Goal: Information Seeking & Learning: Learn about a topic

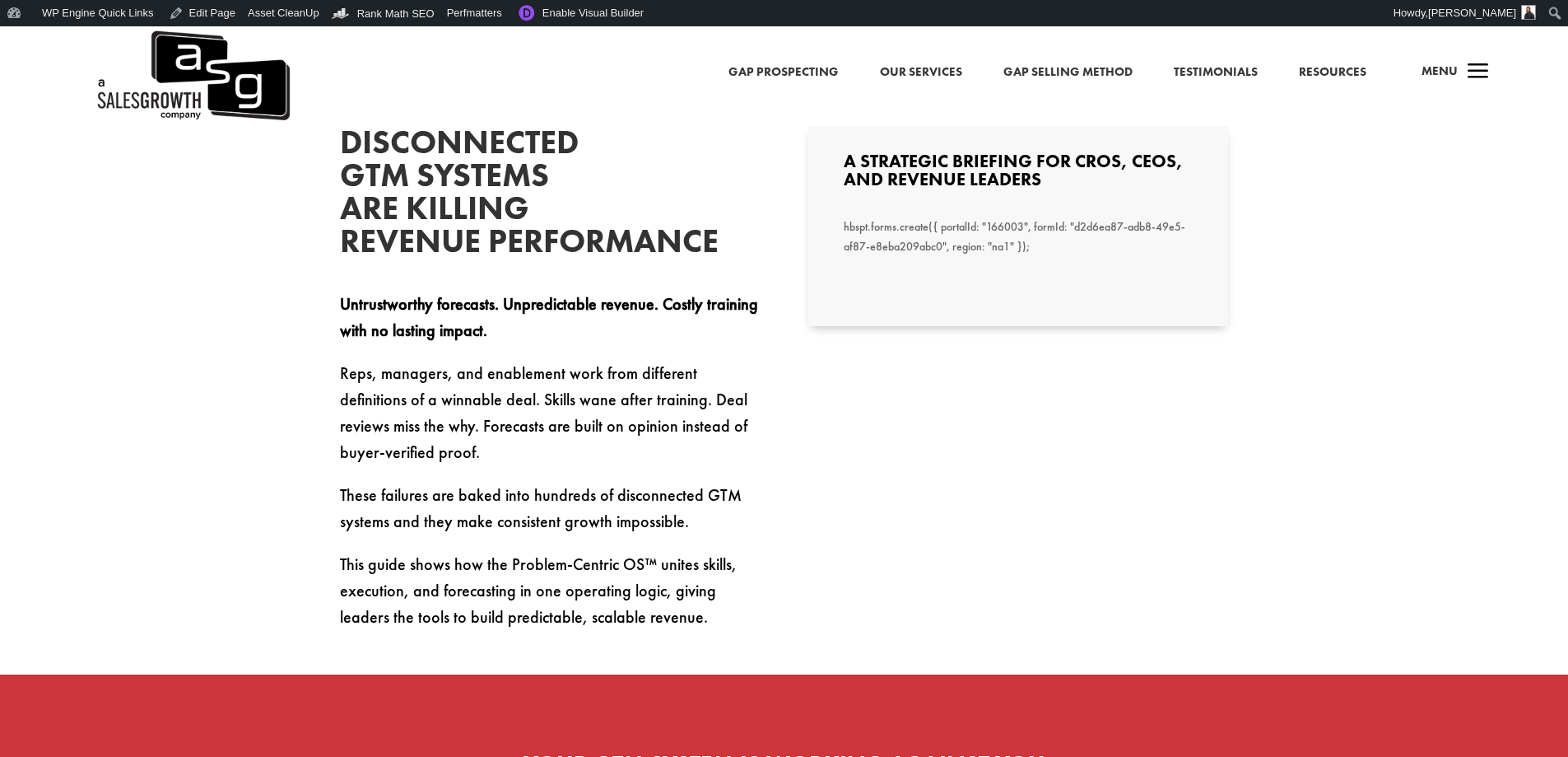
scroll to position [577, 0]
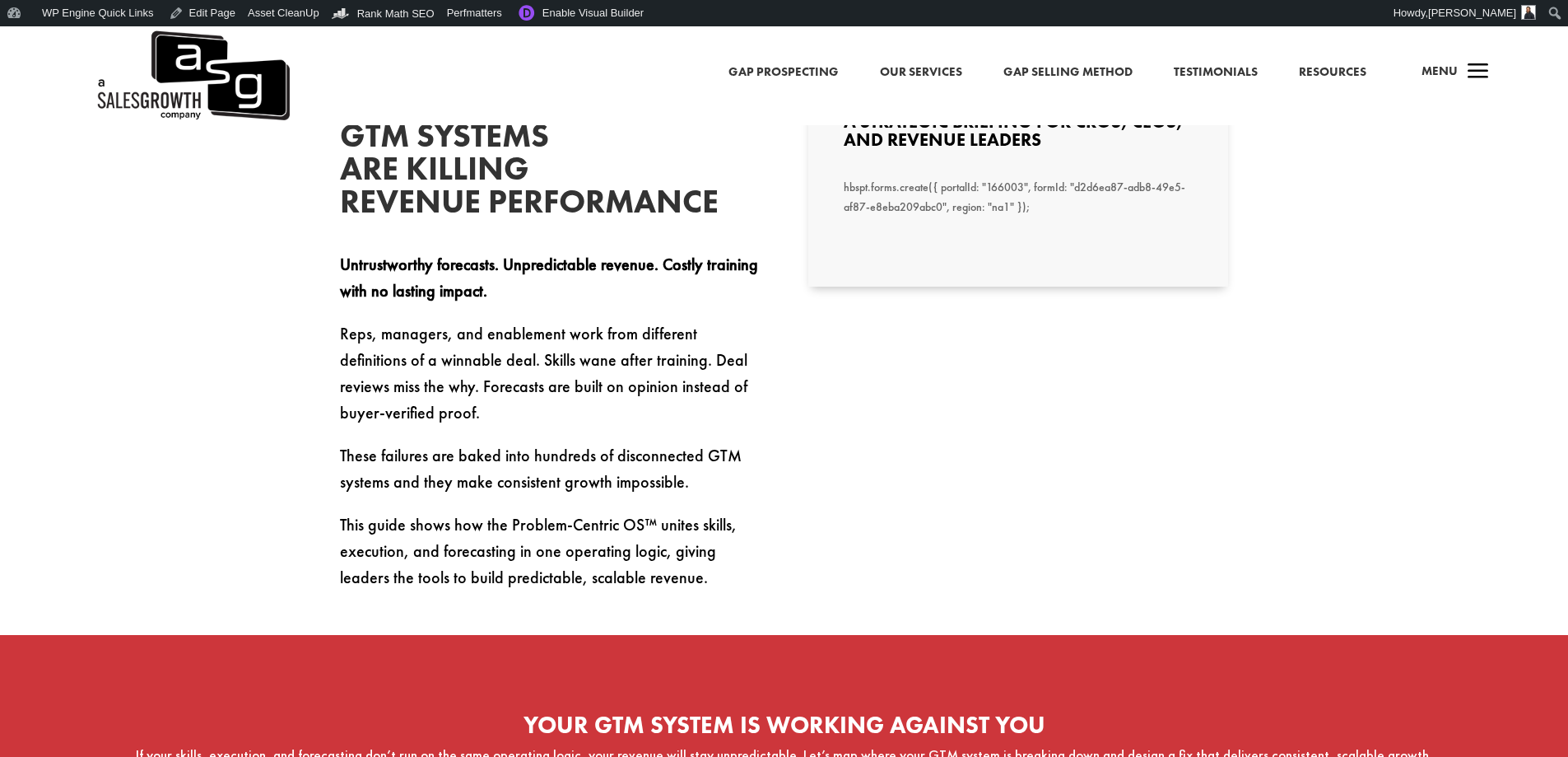
click at [733, 590] on p "This guide shows how the Problem-Centric OS™ unites skills, execution, and fore…" at bounding box center [550, 551] width 420 height 79
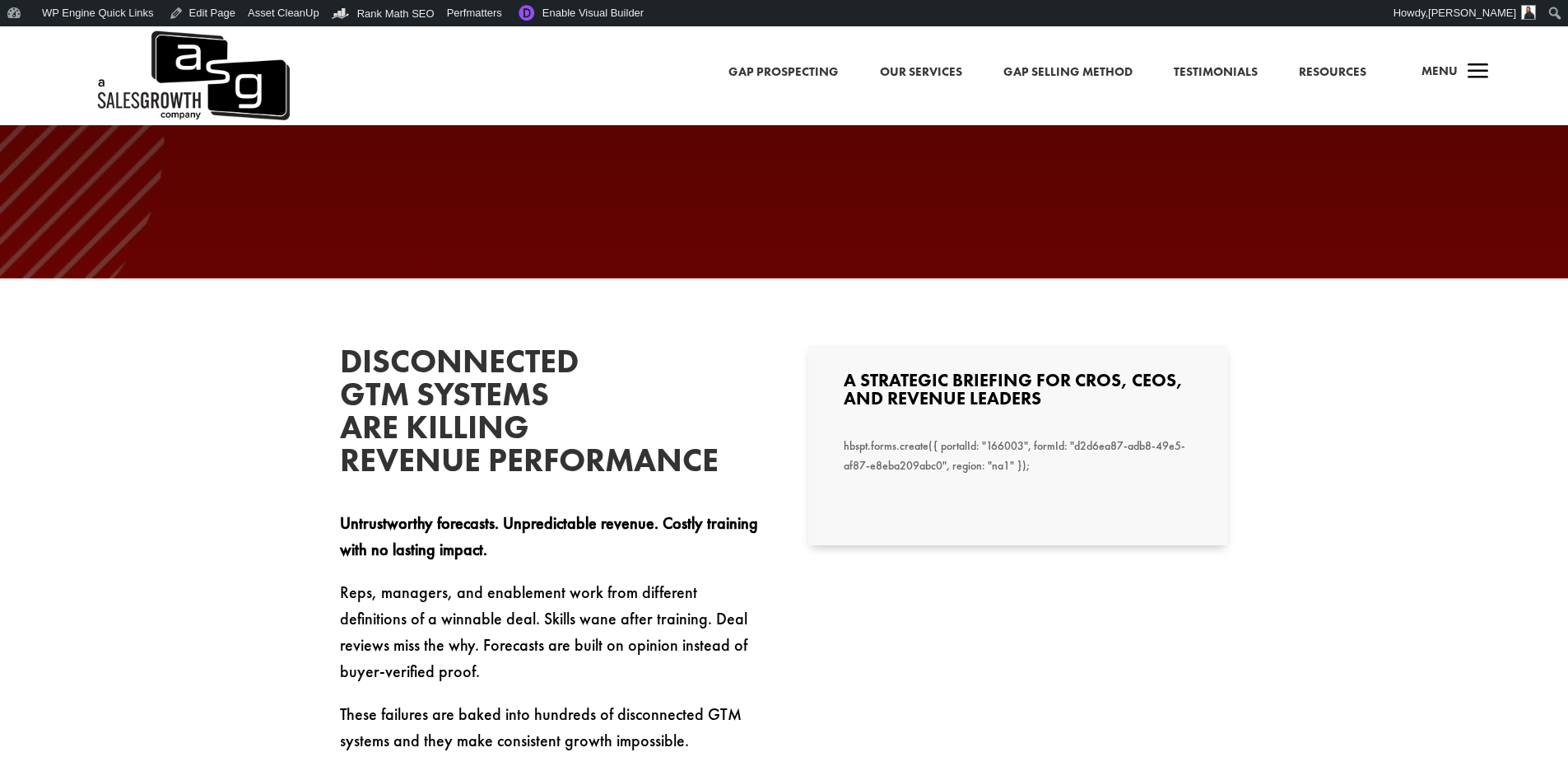
scroll to position [0, 0]
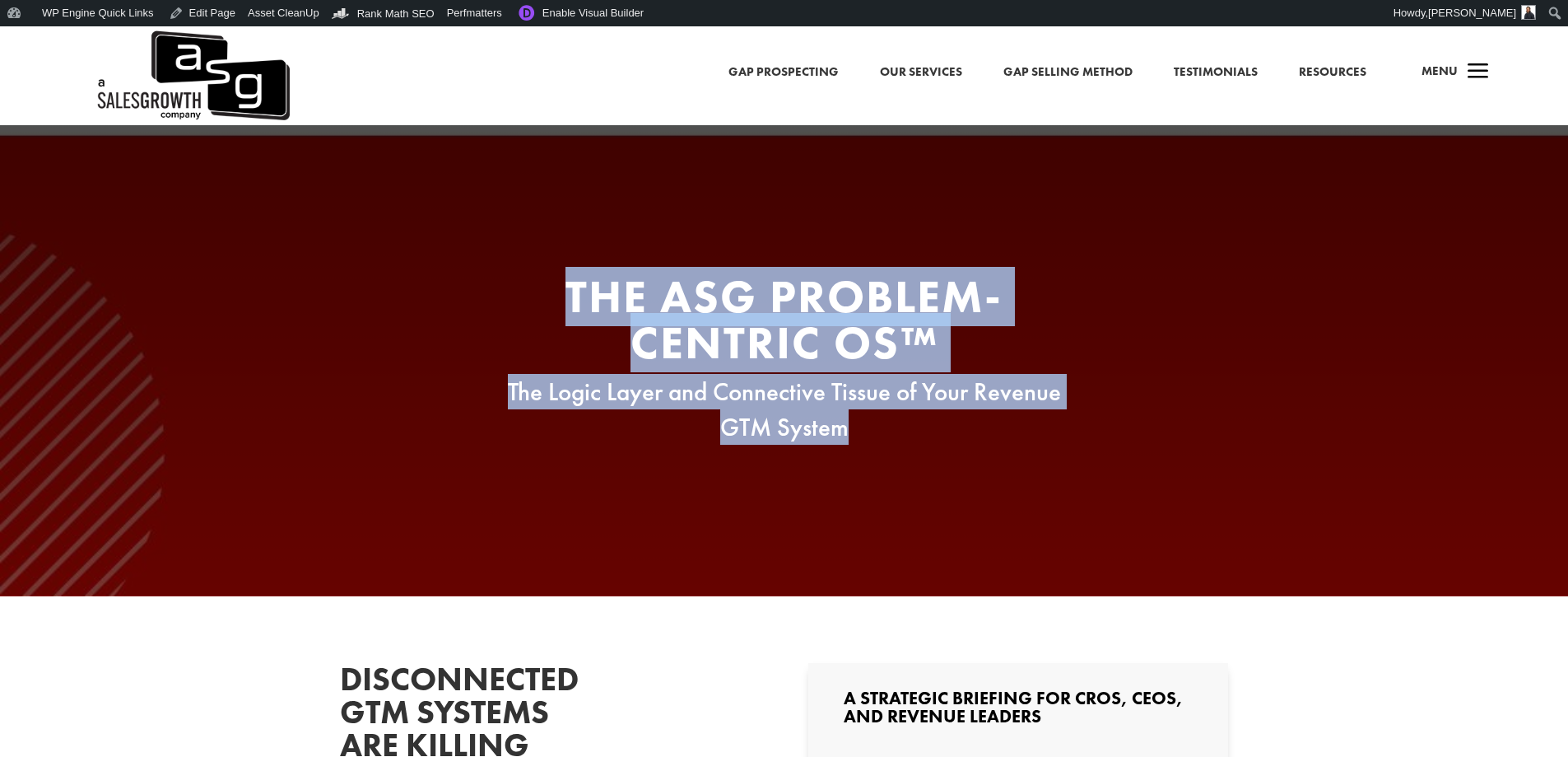
drag, startPoint x: 880, startPoint y: 430, endPoint x: 568, endPoint y: 293, distance: 340.8
click at [568, 293] on div "The ASG Problem-Centric OS™ The Logic Layer and Connective Tissue of Your Reven…" at bounding box center [784, 359] width 626 height 172
copy div "The ASG Problem-Centric OS™ The Logic Layer and Connective Tissue of Your Reven…"
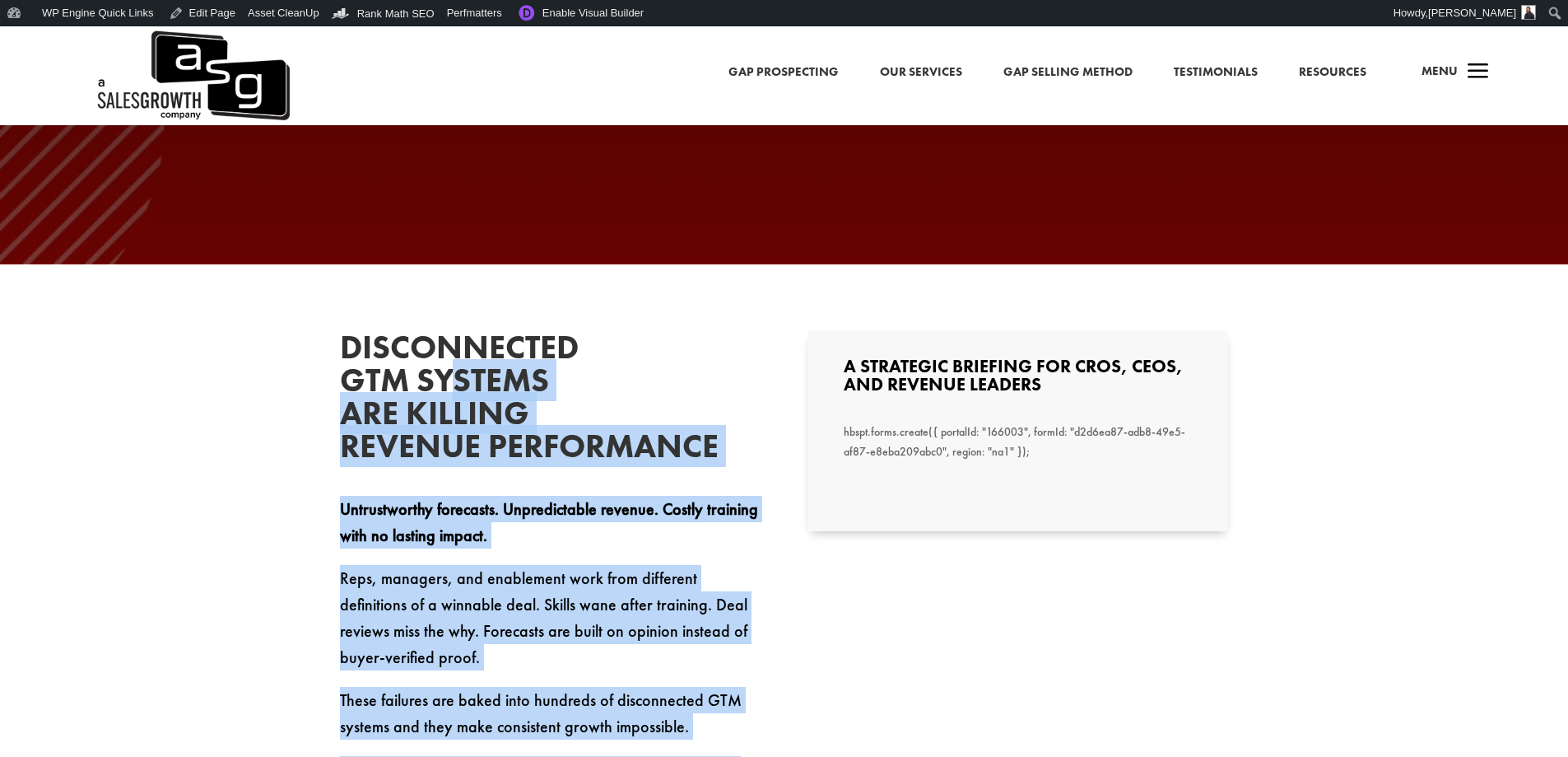
scroll to position [329, 0]
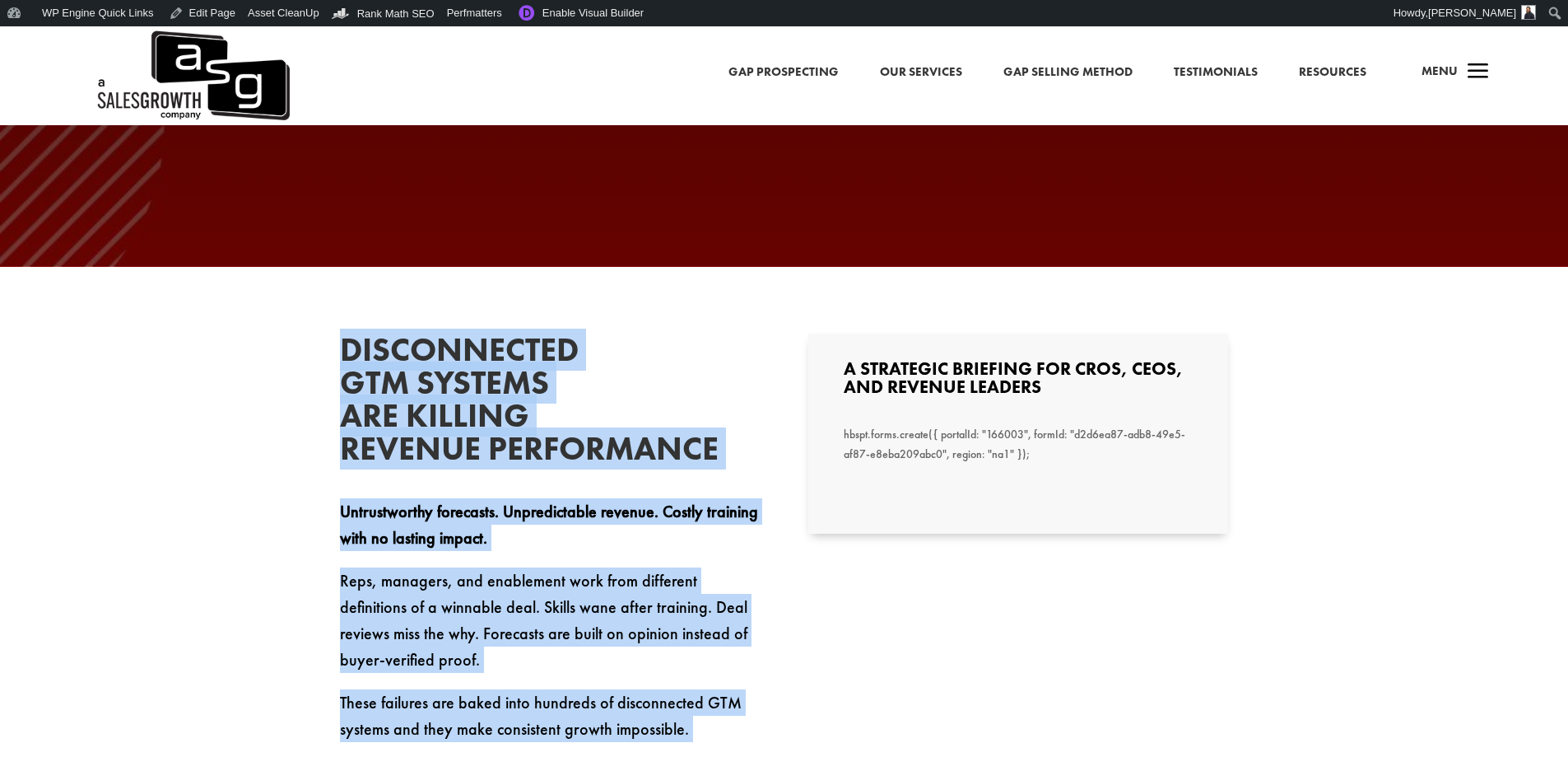
drag, startPoint x: 662, startPoint y: 570, endPoint x: 344, endPoint y: 353, distance: 385.0
click at [344, 353] on div "Disconnected GTM Systems Are Killing Revenue Performance Untrustworthy forecast…" at bounding box center [550, 585] width 420 height 504
copy div "Disconnected GTM Systems Are Killing Revenue Performance Untrustworthy forecast…"
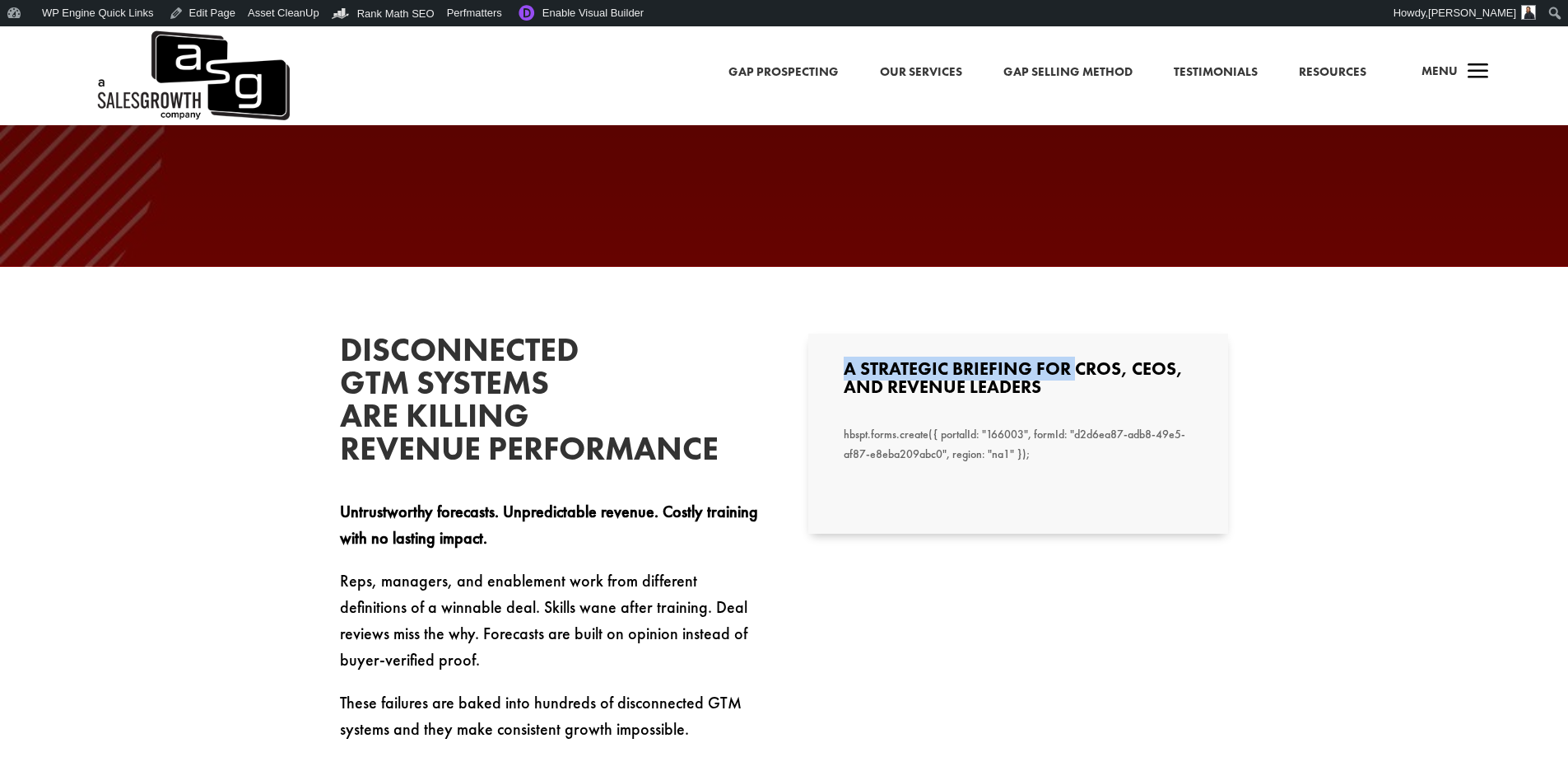
drag, startPoint x: 1080, startPoint y: 382, endPoint x: 833, endPoint y: 369, distance: 247.3
click at [833, 369] on div "A Strategic Briefing for CROs, CEOs, and Revenue Leaders hbspt.forms.create({ p…" at bounding box center [1018, 433] width 420 height 200
drag, startPoint x: 1070, startPoint y: 392, endPoint x: 844, endPoint y: 378, distance: 226.4
click at [844, 378] on h3 "A Strategic Briefing for CROs, CEOs, and Revenue Leaders" at bounding box center [1018, 381] width 349 height 44
copy h3 "A Strategic Briefing for CROs, CEOs, and Revenue Leaders"
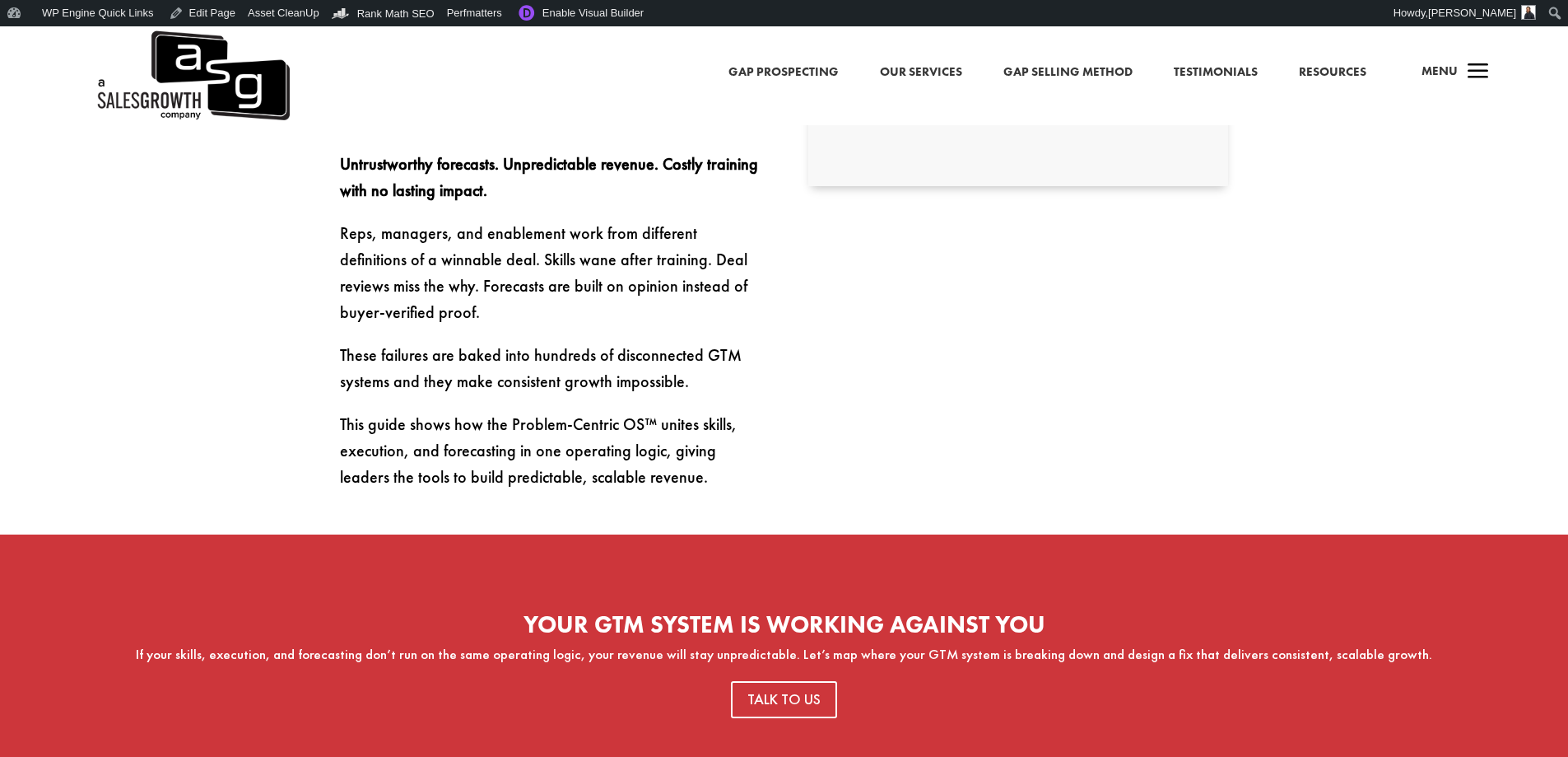
scroll to position [823, 0]
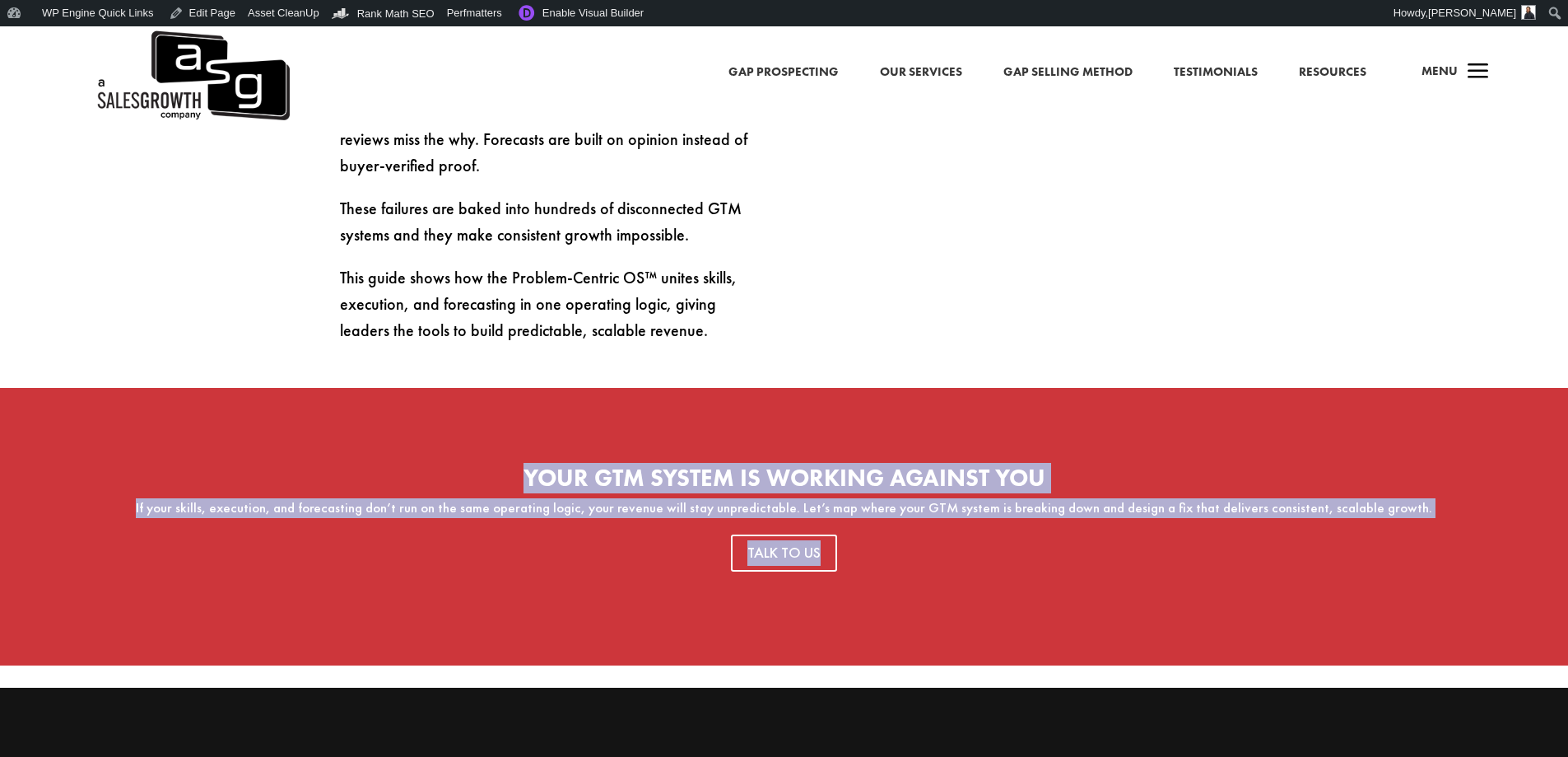
drag, startPoint x: 877, startPoint y: 566, endPoint x: 442, endPoint y: 476, distance: 444.2
click at [442, 476] on div "Your GTM System Is Working Against You If your skills, execution, and forecasti…" at bounding box center [784, 526] width 1568 height 278
copy div "Your GTM System Is Working Against You If your skills, execution, and forecasti…"
